Goal: Task Accomplishment & Management: Manage account settings

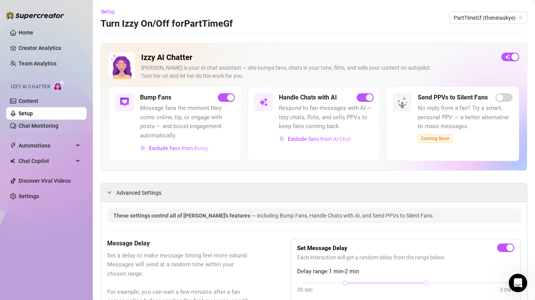
scroll to position [125, 0]
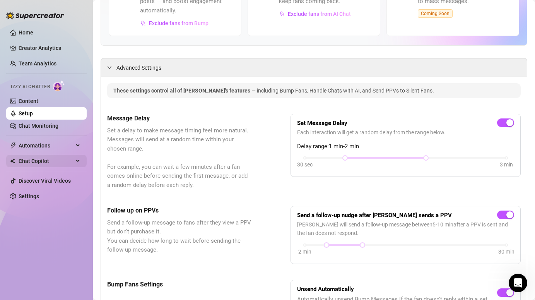
click at [56, 164] on span "Chat Copilot" at bounding box center [46, 161] width 55 height 12
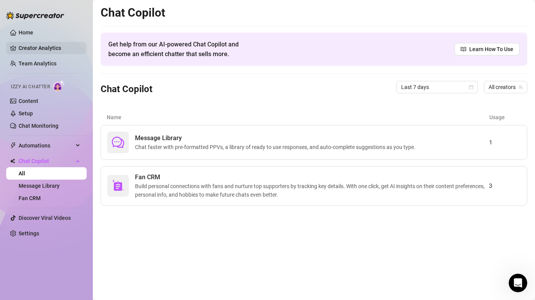
click at [41, 47] on link "Creator Analytics" at bounding box center [50, 48] width 62 height 12
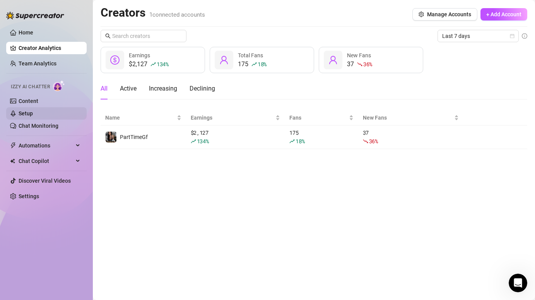
click at [33, 115] on link "Setup" at bounding box center [26, 113] width 14 height 6
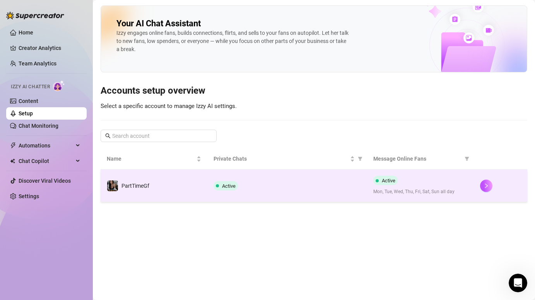
click at [197, 194] on td "PartTimeGf" at bounding box center [154, 186] width 107 height 33
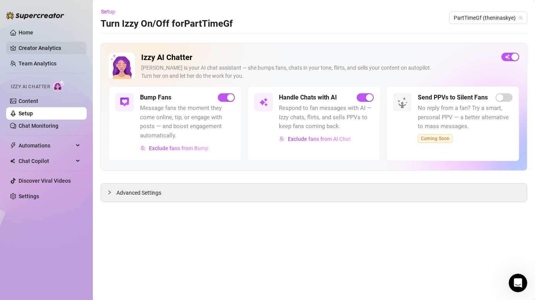
click at [27, 48] on link "Creator Analytics" at bounding box center [50, 48] width 62 height 12
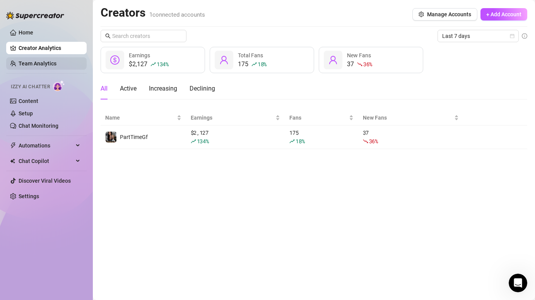
click at [30, 60] on link "Team Analytics" at bounding box center [38, 63] width 38 height 6
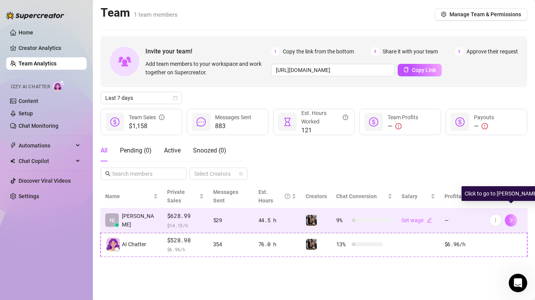
click at [513, 218] on icon "right" at bounding box center [511, 220] width 5 height 5
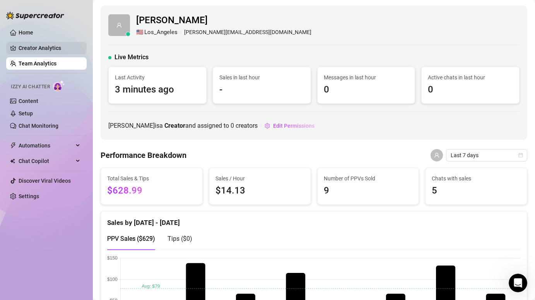
click at [52, 50] on link "Creator Analytics" at bounding box center [50, 48] width 62 height 12
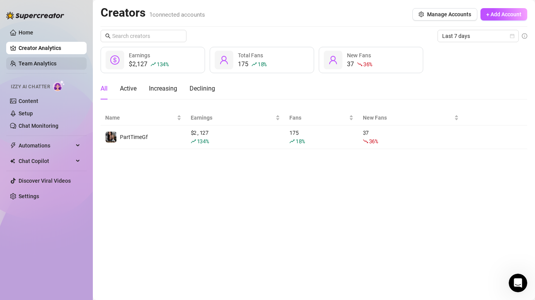
click at [50, 66] on link "Team Analytics" at bounding box center [38, 63] width 38 height 6
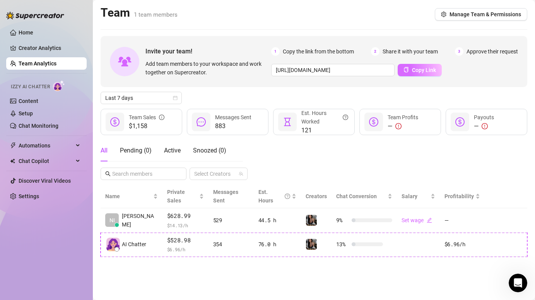
click at [427, 72] on span "Copy Link" at bounding box center [424, 70] width 24 height 6
click at [28, 30] on link "Home" at bounding box center [26, 32] width 15 height 6
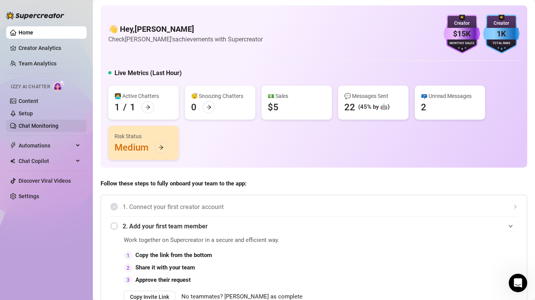
click at [41, 124] on link "Chat Monitoring" at bounding box center [39, 126] width 40 height 6
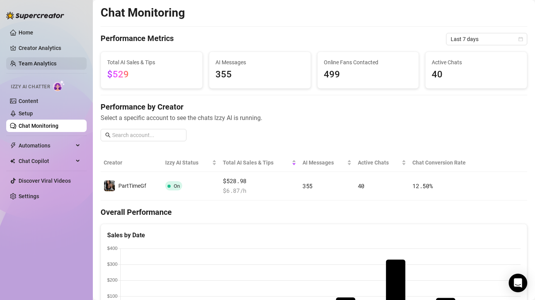
click at [44, 61] on link "Team Analytics" at bounding box center [38, 63] width 38 height 6
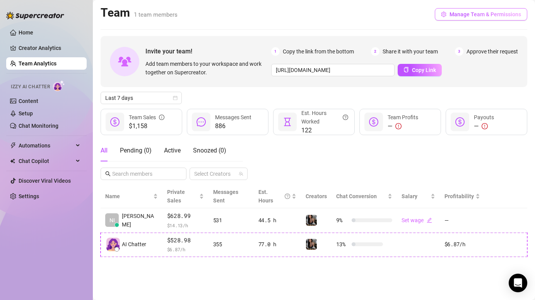
click at [473, 11] on span "Manage Team & Permissions" at bounding box center [486, 14] width 72 height 6
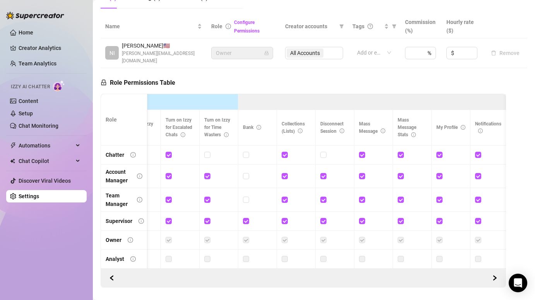
scroll to position [0, 349]
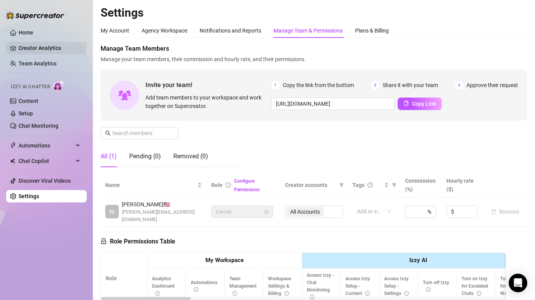
click at [53, 47] on link "Creator Analytics" at bounding box center [50, 48] width 62 height 12
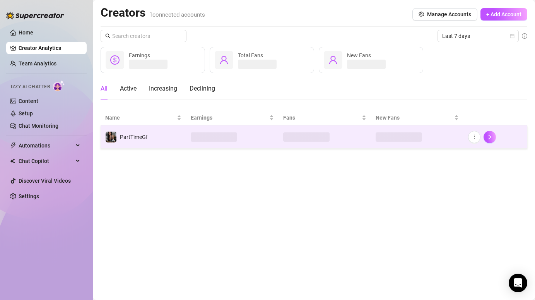
click at [268, 135] on td at bounding box center [232, 136] width 93 height 23
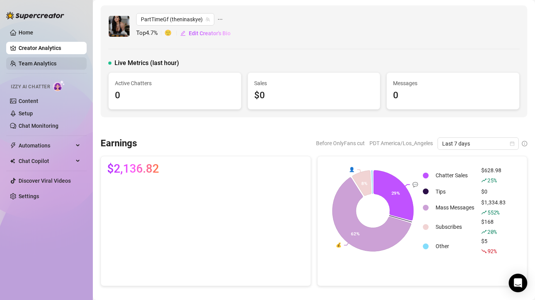
click at [48, 64] on link "Team Analytics" at bounding box center [38, 63] width 38 height 6
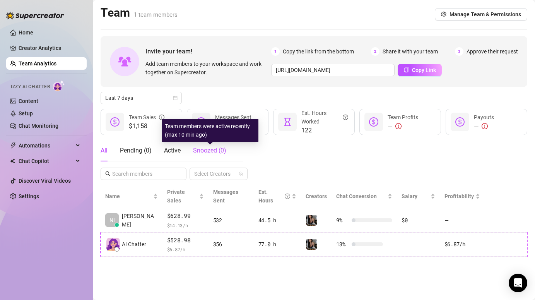
click at [214, 151] on span "Snoozed ( 0 )" at bounding box center [209, 150] width 33 height 7
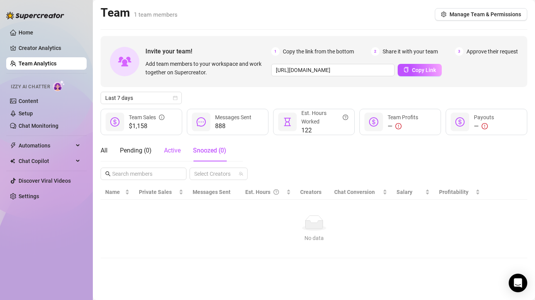
click at [168, 154] on div "Active" at bounding box center [172, 150] width 17 height 9
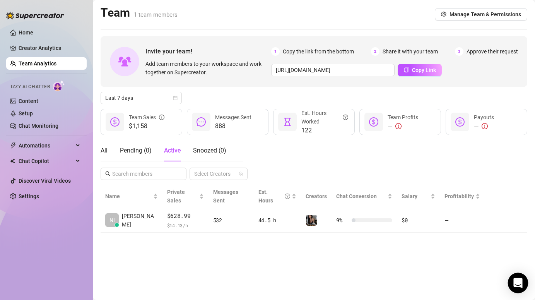
click at [520, 285] on icon "Open Intercom Messenger" at bounding box center [518, 283] width 10 height 10
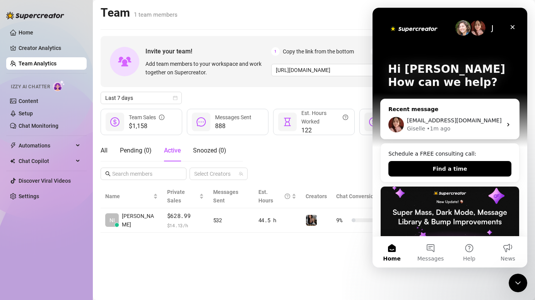
click at [439, 127] on div "• 1m ago" at bounding box center [439, 129] width 24 height 8
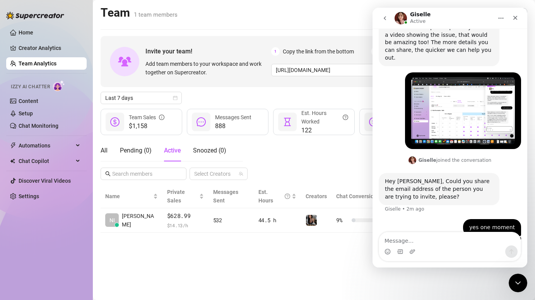
scroll to position [392, 0]
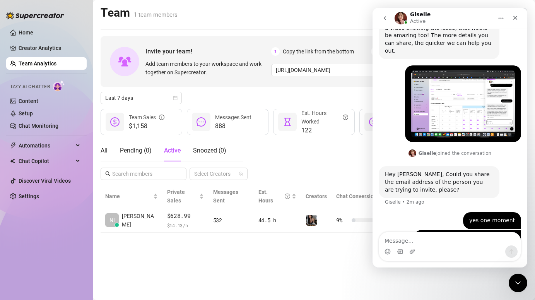
click at [452, 102] on img "Nina says…" at bounding box center [464, 103] width 104 height 67
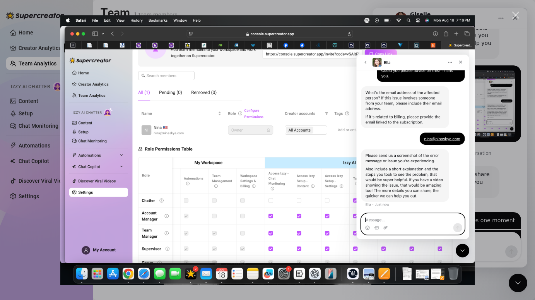
scroll to position [0, 0]
click at [517, 12] on div "Close" at bounding box center [516, 15] width 7 height 7
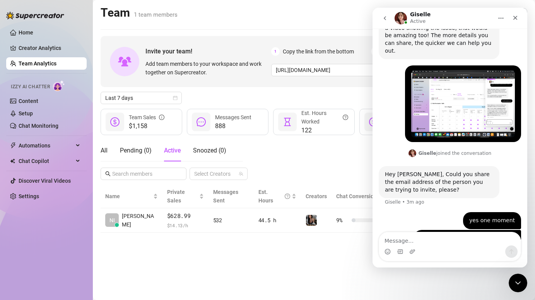
click at [332, 157] on div "All Pending ( 0 ) Active Snoozed ( 0 ) Select Creators" at bounding box center [314, 160] width 427 height 40
click at [519, 276] on div "Close Intercom Messenger" at bounding box center [517, 282] width 19 height 19
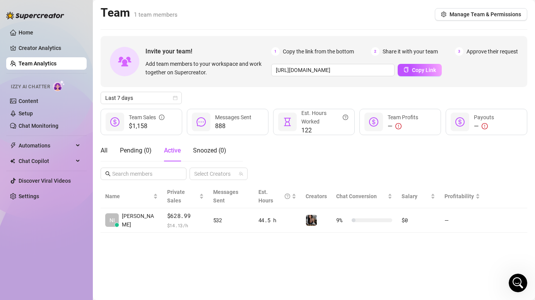
scroll to position [392, 0]
click at [101, 150] on div "All" at bounding box center [104, 150] width 7 height 9
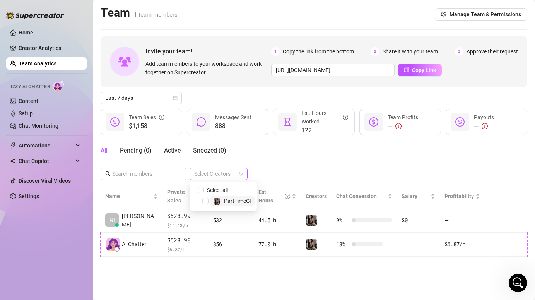
click at [212, 173] on div at bounding box center [214, 173] width 47 height 11
click at [165, 172] on input "text" at bounding box center [144, 174] width 64 height 9
click at [34, 51] on link "Creator Analytics" at bounding box center [50, 48] width 62 height 12
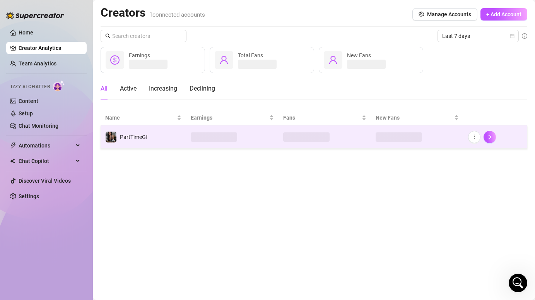
click at [153, 142] on td "PartTimeGf" at bounding box center [144, 136] width 86 height 23
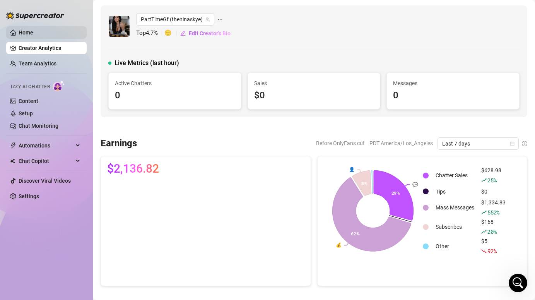
click at [25, 33] on link "Home" at bounding box center [26, 32] width 15 height 6
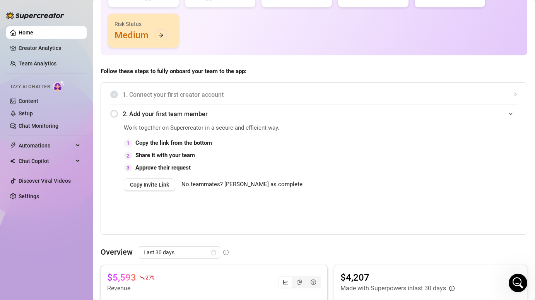
scroll to position [103, 0]
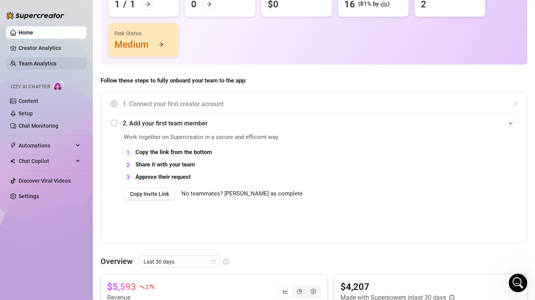
click at [48, 65] on link "Team Analytics" at bounding box center [38, 63] width 38 height 6
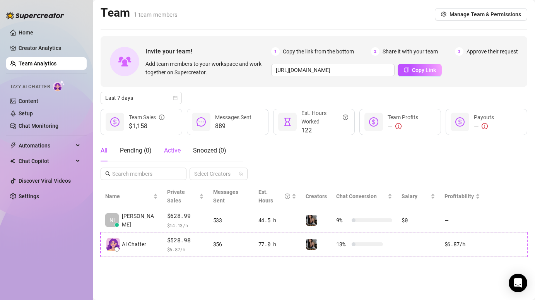
click at [173, 152] on span "Active" at bounding box center [172, 150] width 17 height 7
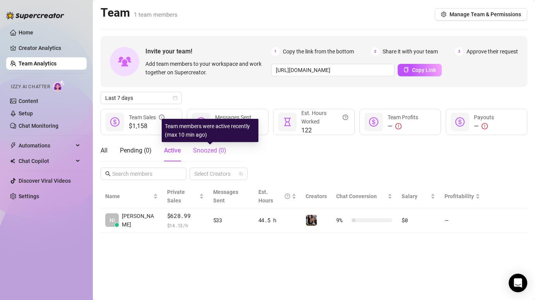
click at [204, 150] on span "Snoozed ( 0 )" at bounding box center [209, 150] width 33 height 7
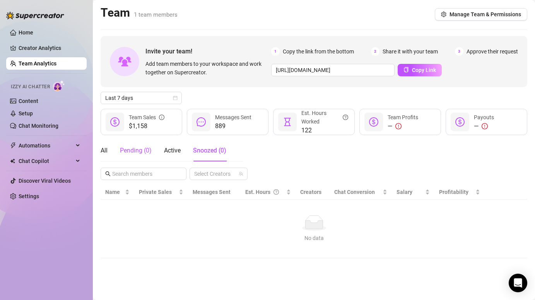
click at [136, 153] on div "Pending ( 0 )" at bounding box center [136, 150] width 32 height 9
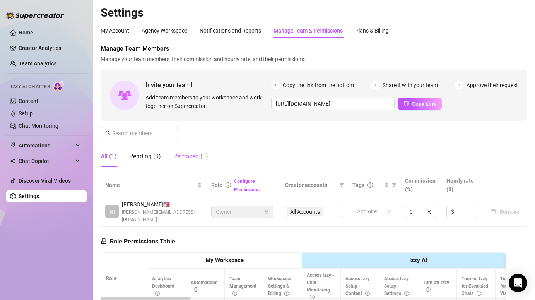
click at [199, 155] on div "Removed (0)" at bounding box center [190, 156] width 35 height 9
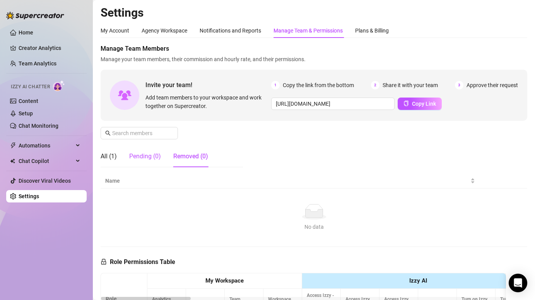
click at [149, 156] on div "Pending (0)" at bounding box center [145, 156] width 32 height 9
click at [108, 156] on div "All (1)" at bounding box center [109, 156] width 16 height 9
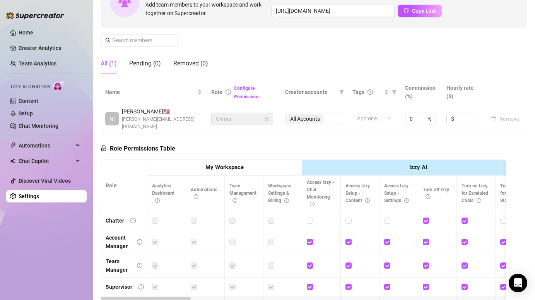
scroll to position [94, 0]
click at [324, 112] on div "All Accounts" at bounding box center [314, 118] width 58 height 12
click at [315, 112] on div "All Accounts" at bounding box center [314, 118] width 58 height 12
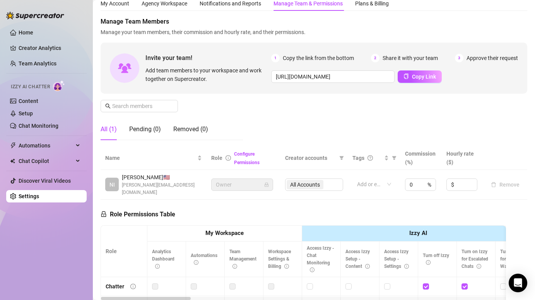
scroll to position [33, 0]
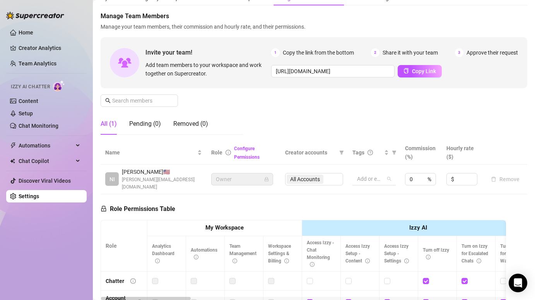
click at [389, 173] on div "Add or enter new" at bounding box center [374, 179] width 43 height 12
click at [381, 136] on div "Manage Team Members Manage your team members, their commission and hourly rate,…" at bounding box center [314, 76] width 427 height 129
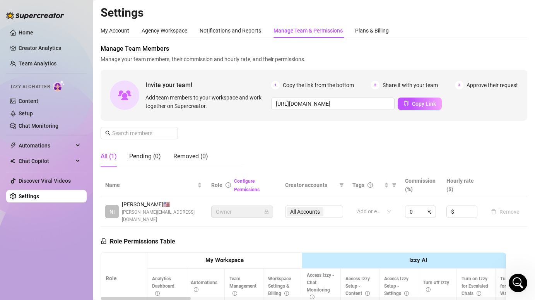
scroll to position [0, 0]
click at [144, 157] on div "Pending (0)" at bounding box center [145, 156] width 32 height 9
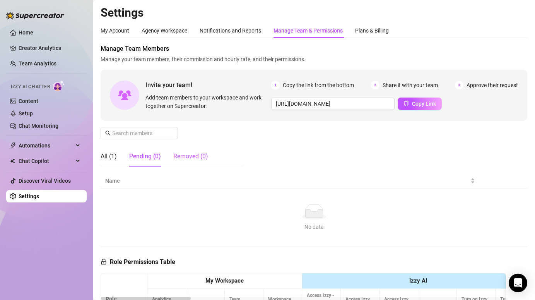
click at [196, 153] on div "Removed (0)" at bounding box center [190, 156] width 35 height 9
click at [139, 159] on div "Pending (0)" at bounding box center [145, 156] width 32 height 9
click at [106, 155] on div "All (1)" at bounding box center [109, 156] width 16 height 9
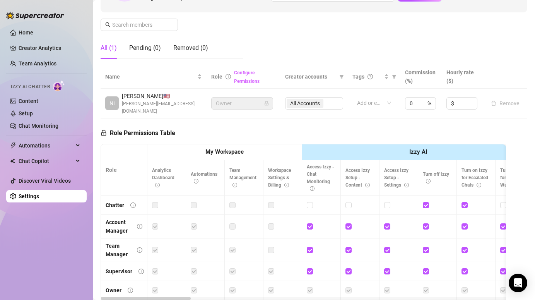
scroll to position [109, 0]
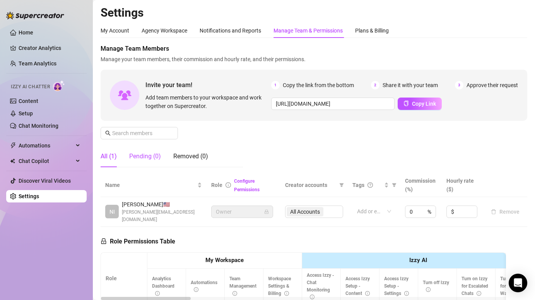
click at [152, 156] on div "Pending (0)" at bounding box center [145, 156] width 32 height 9
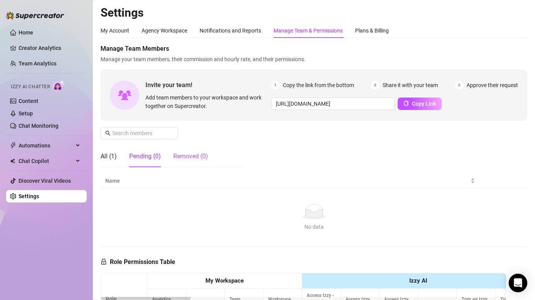
click at [194, 158] on div "Removed (0)" at bounding box center [190, 156] width 35 height 9
click at [140, 156] on div "Pending (0)" at bounding box center [145, 156] width 32 height 9
click at [107, 159] on div "All (1)" at bounding box center [109, 156] width 16 height 9
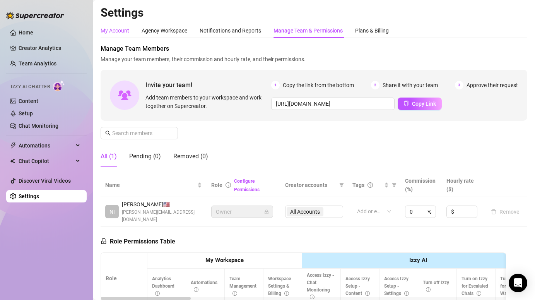
click at [124, 33] on div "My Account" at bounding box center [115, 30] width 29 height 9
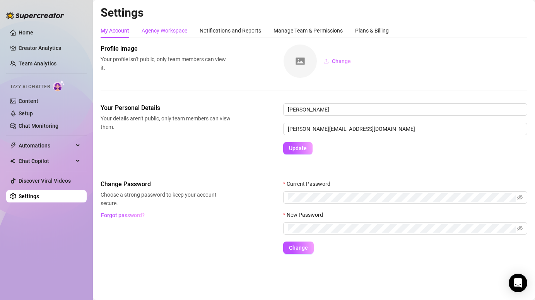
click at [167, 32] on div "Agency Workspace" at bounding box center [165, 30] width 46 height 9
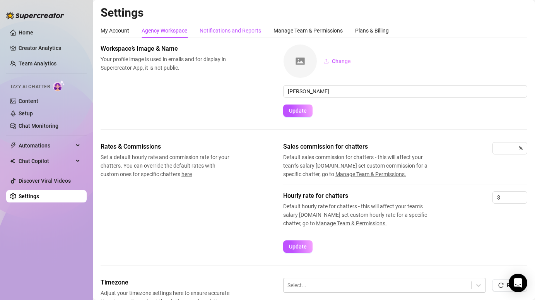
click at [218, 30] on div "Notifications and Reports" at bounding box center [231, 30] width 62 height 9
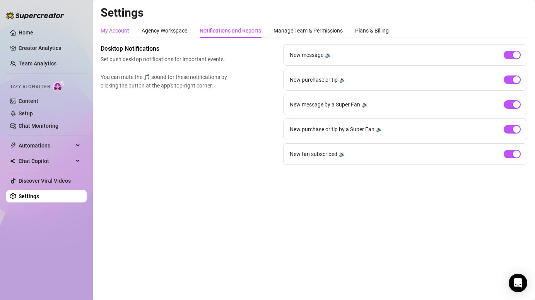
click at [118, 31] on div "My Account" at bounding box center [115, 30] width 29 height 9
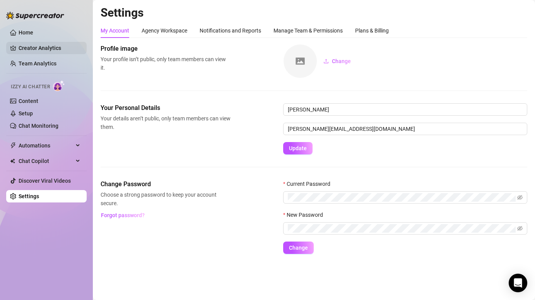
click at [49, 47] on link "Creator Analytics" at bounding box center [50, 48] width 62 height 12
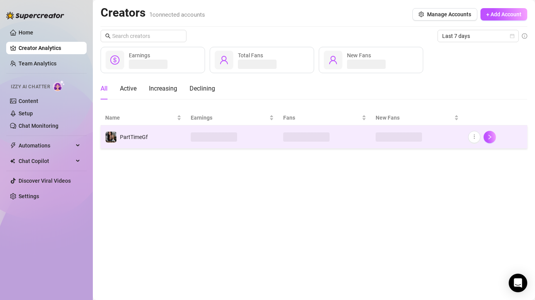
click at [160, 137] on td "PartTimeGf" at bounding box center [144, 136] width 86 height 23
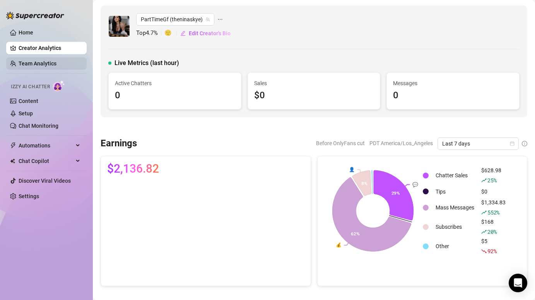
click at [55, 65] on link "Team Analytics" at bounding box center [38, 63] width 38 height 6
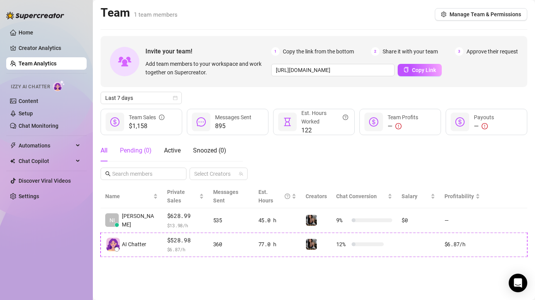
click at [137, 152] on div "Pending ( 0 )" at bounding box center [136, 150] width 32 height 9
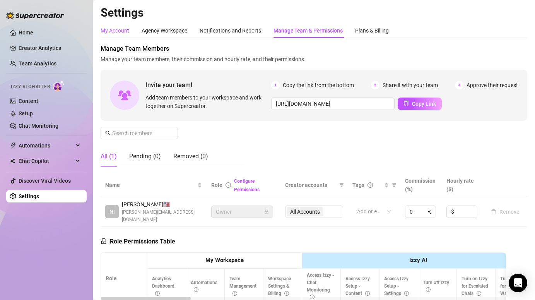
click at [120, 31] on div "My Account" at bounding box center [115, 30] width 29 height 9
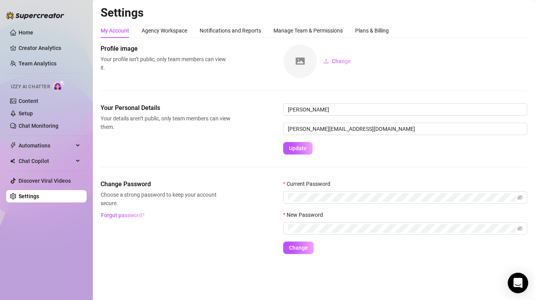
click at [515, 284] on icon "Open Intercom Messenger" at bounding box center [518, 283] width 9 height 10
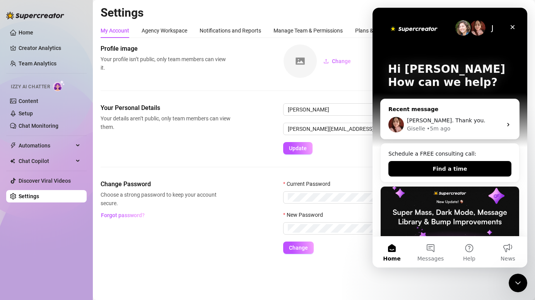
click at [446, 116] on div "ahh gotcha. Thank you. Giselle • 5m ago" at bounding box center [450, 124] width 139 height 29
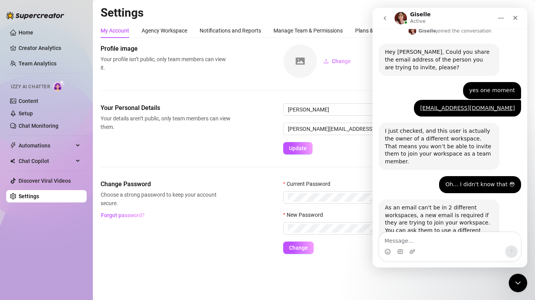
scroll to position [530, 0]
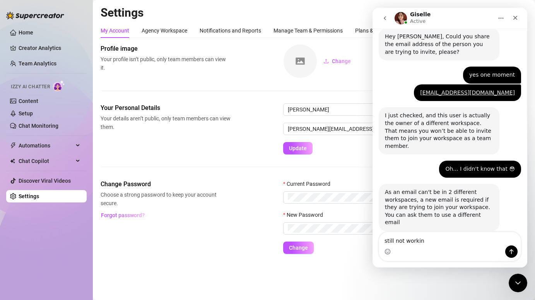
type textarea "still not working"
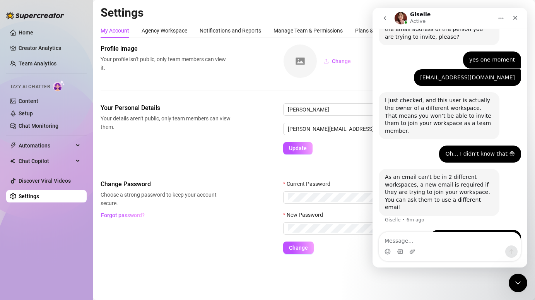
scroll to position [547, 0]
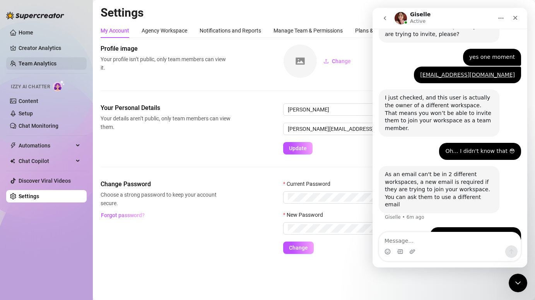
click at [34, 65] on link "Team Analytics" at bounding box center [38, 63] width 38 height 6
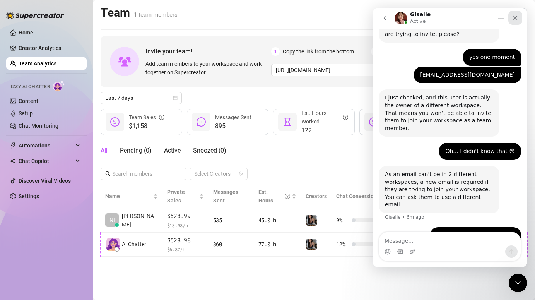
click at [515, 17] on icon "Close" at bounding box center [516, 18] width 6 height 6
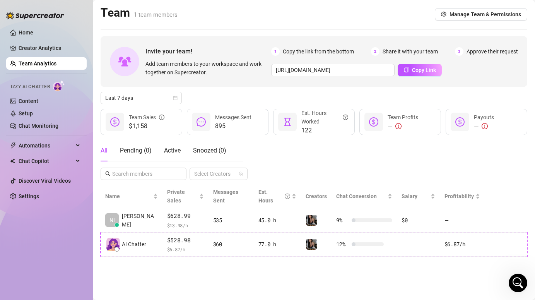
scroll to position [547, 0]
click at [137, 147] on div "Pending ( 0 )" at bounding box center [136, 150] width 32 height 9
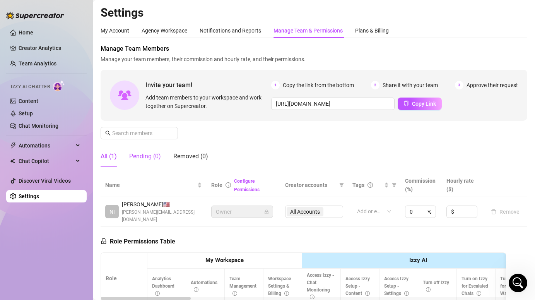
click at [148, 156] on div "Pending (0)" at bounding box center [145, 156] width 32 height 9
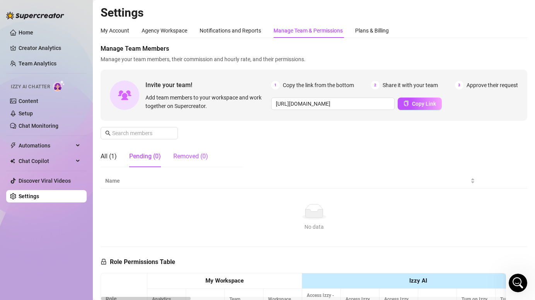
click at [186, 156] on div "Removed (0)" at bounding box center [190, 156] width 35 height 9
click at [421, 105] on span "Copy Link" at bounding box center [424, 104] width 24 height 6
click at [113, 154] on div "All (1)" at bounding box center [109, 156] width 16 height 9
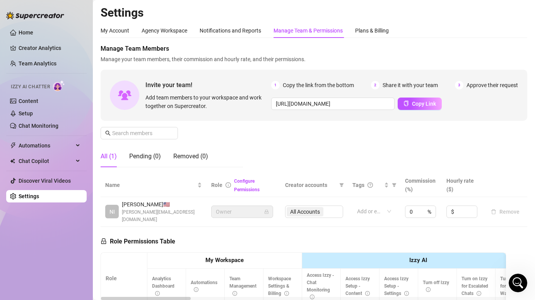
click at [162, 208] on span "Nina 🇺🇸" at bounding box center [162, 204] width 80 height 9
click at [149, 159] on div "Pending (0)" at bounding box center [145, 156] width 32 height 9
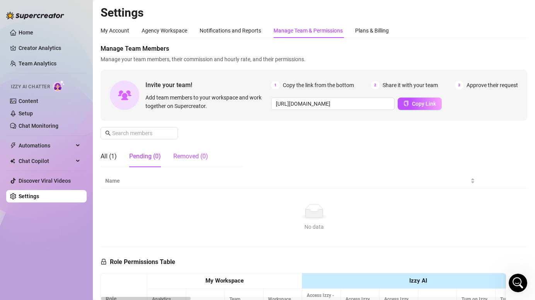
click at [187, 158] on div "Removed (0)" at bounding box center [190, 156] width 35 height 9
click at [118, 156] on div "All (1) Pending (0) Removed (0)" at bounding box center [155, 157] width 108 height 22
click at [112, 156] on div "All (1)" at bounding box center [109, 156] width 16 height 9
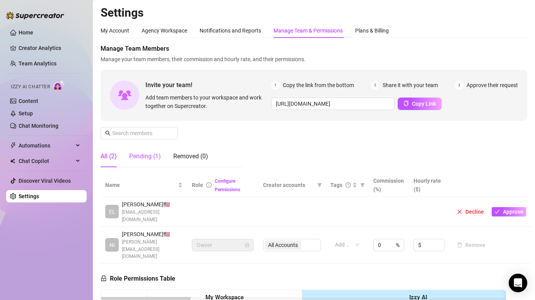
click at [154, 155] on div "Pending (1)" at bounding box center [145, 156] width 32 height 9
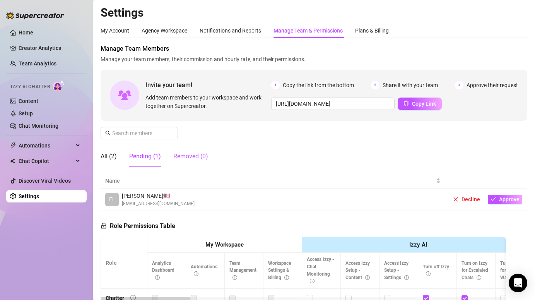
click at [188, 156] on div "Removed (0)" at bounding box center [190, 156] width 35 height 9
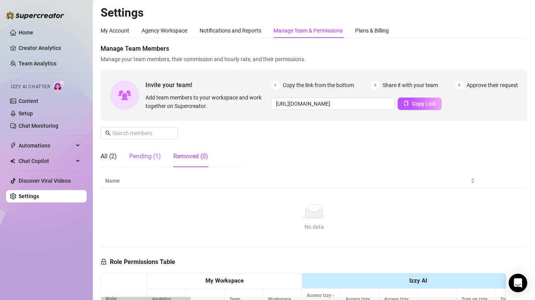
click at [145, 158] on div "Pending (1)" at bounding box center [145, 156] width 32 height 9
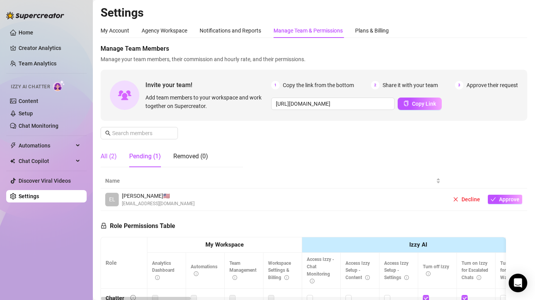
click at [108, 160] on div "All (2)" at bounding box center [109, 156] width 16 height 9
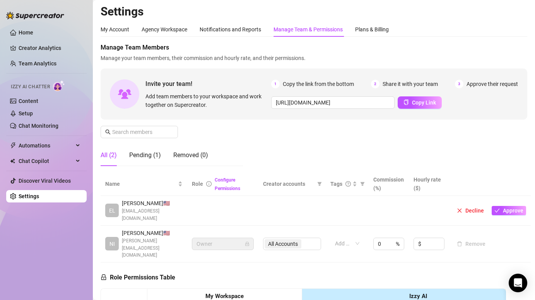
scroll to position [1, 0]
click at [523, 284] on div "Open Intercom Messenger" at bounding box center [518, 283] width 21 height 21
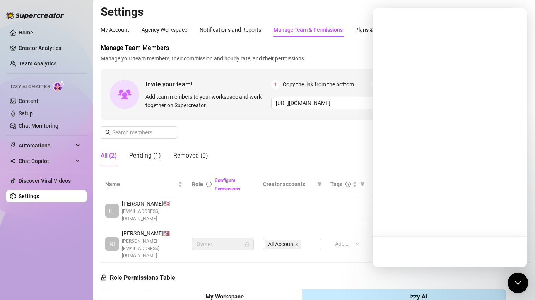
scroll to position [0, 0]
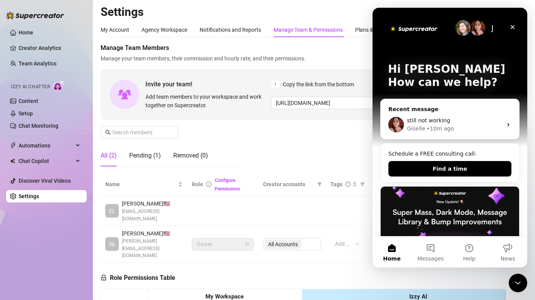
click at [311, 135] on div "Manage Team Members Manage your team members, their commission and hourly rate,…" at bounding box center [314, 107] width 427 height 129
click at [514, 27] on icon "Close" at bounding box center [513, 27] width 6 height 6
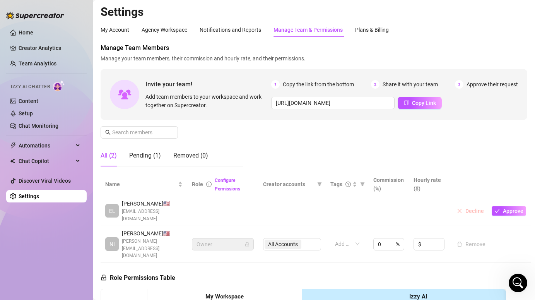
click at [475, 208] on span "Decline" at bounding box center [475, 211] width 19 height 6
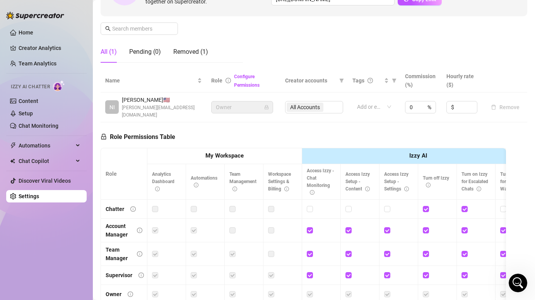
scroll to position [172, 0]
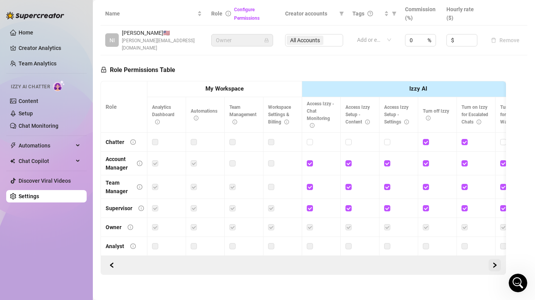
click at [494, 263] on icon "right" at bounding box center [495, 265] width 3 height 5
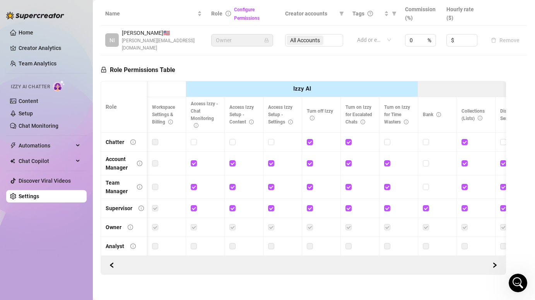
scroll to position [0, 0]
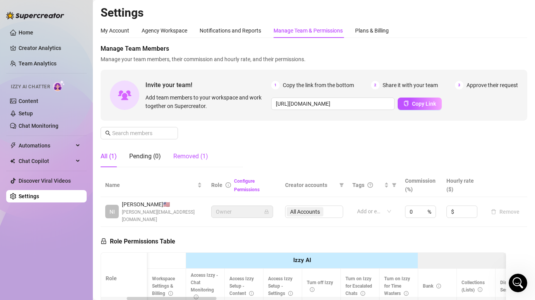
click at [187, 157] on div "Removed (1)" at bounding box center [190, 156] width 35 height 9
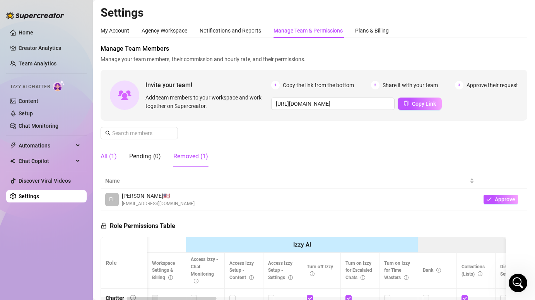
click at [107, 159] on div "All (1)" at bounding box center [109, 156] width 16 height 9
